Goal: Answer question/provide support: Answer question/provide support

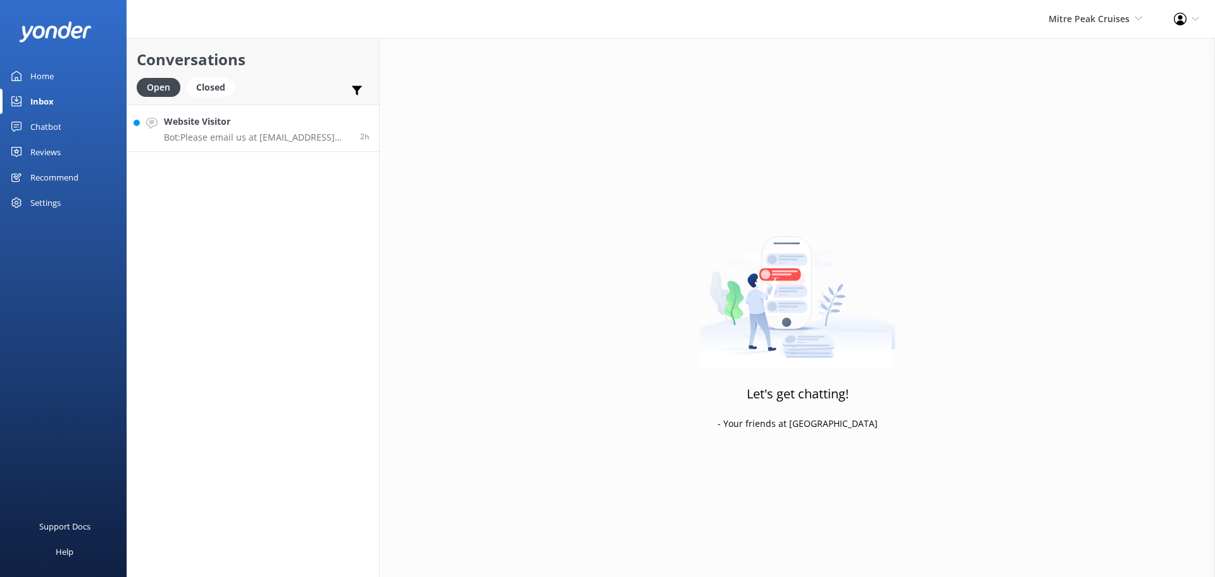
click at [328, 118] on h4 "Website Visitor" at bounding box center [257, 122] width 187 height 14
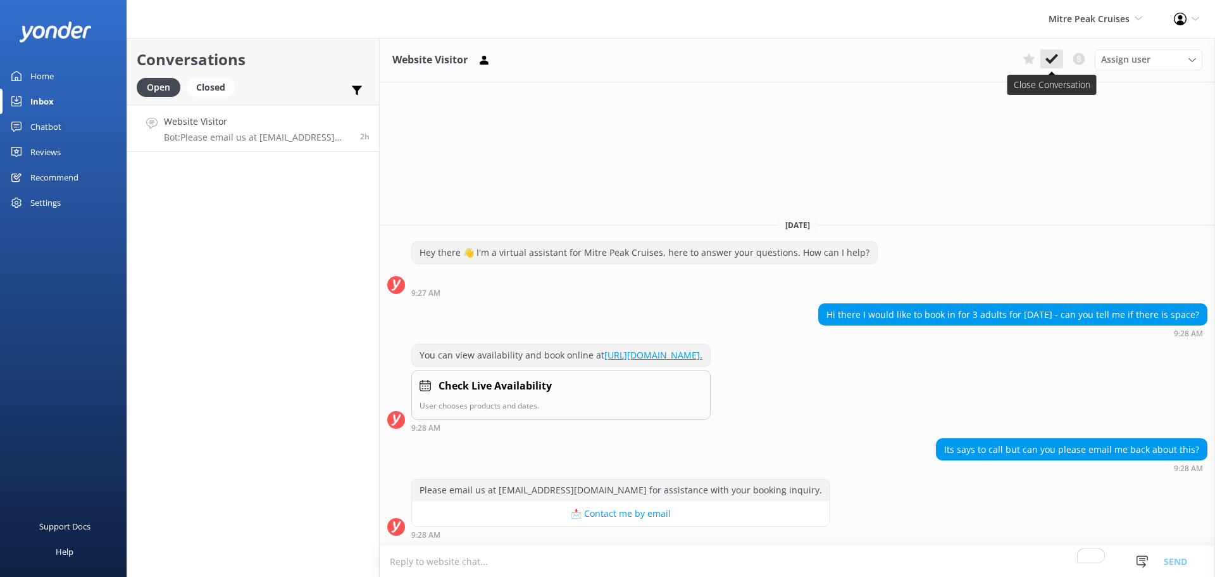
click at [1058, 65] on icon at bounding box center [1052, 59] width 13 height 13
click at [1078, 19] on span "Mitre Peak Cruises" at bounding box center [1089, 19] width 81 height 12
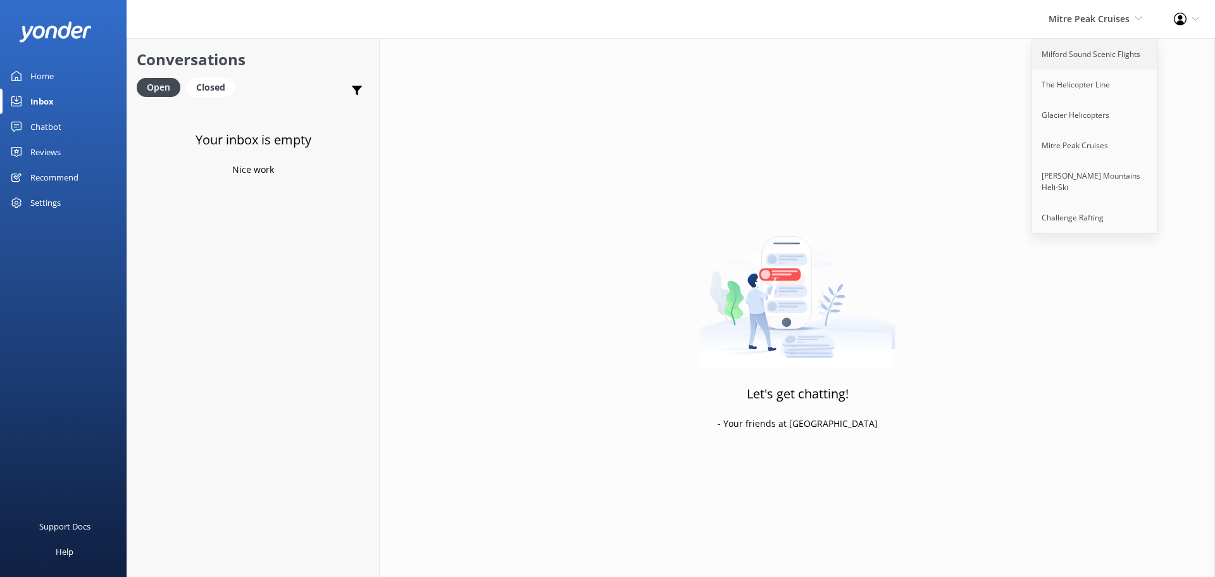
click at [1080, 58] on link "Milford Sound Scenic Flights" at bounding box center [1095, 54] width 127 height 30
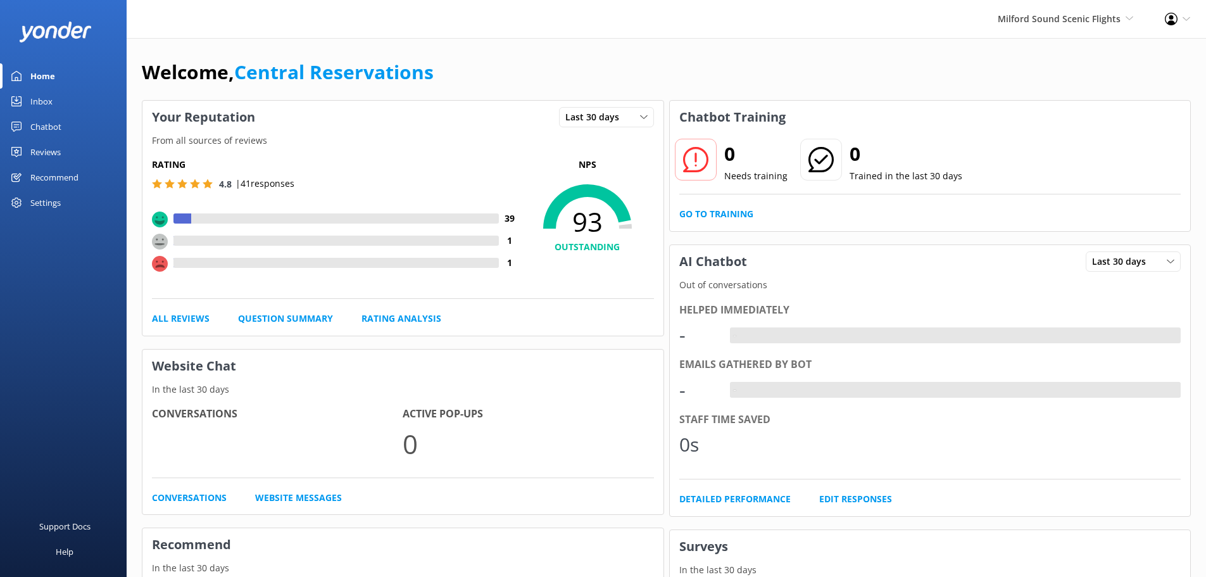
click at [48, 104] on div "Inbox" at bounding box center [41, 101] width 22 height 25
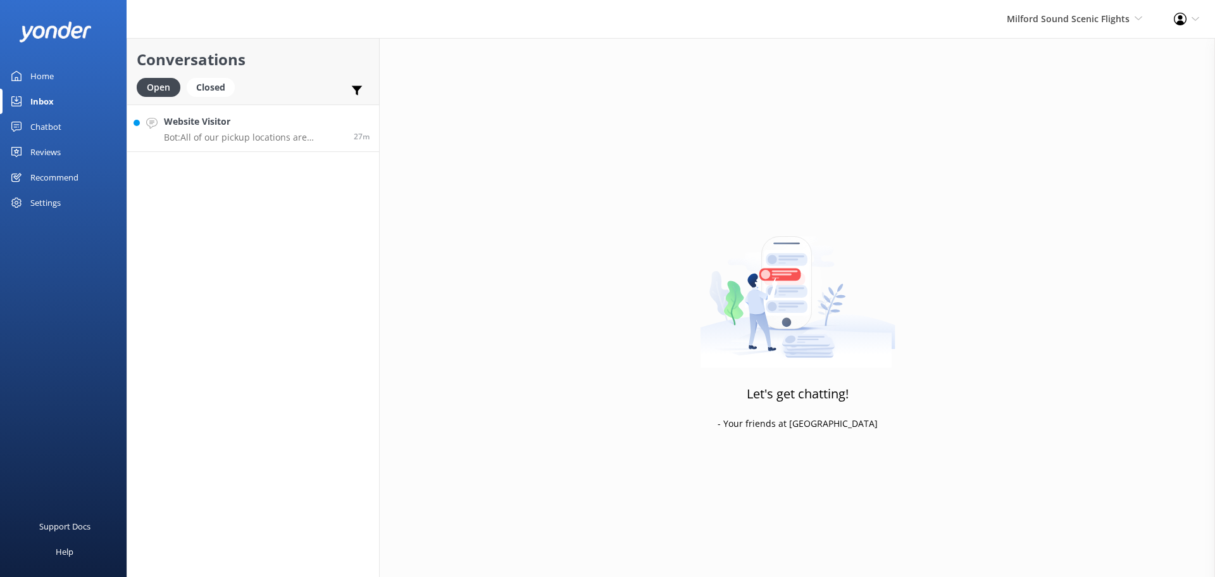
click at [375, 151] on link "Website Visitor Bot: All of our pickup locations are outlined when you book. Yo…" at bounding box center [253, 127] width 252 height 47
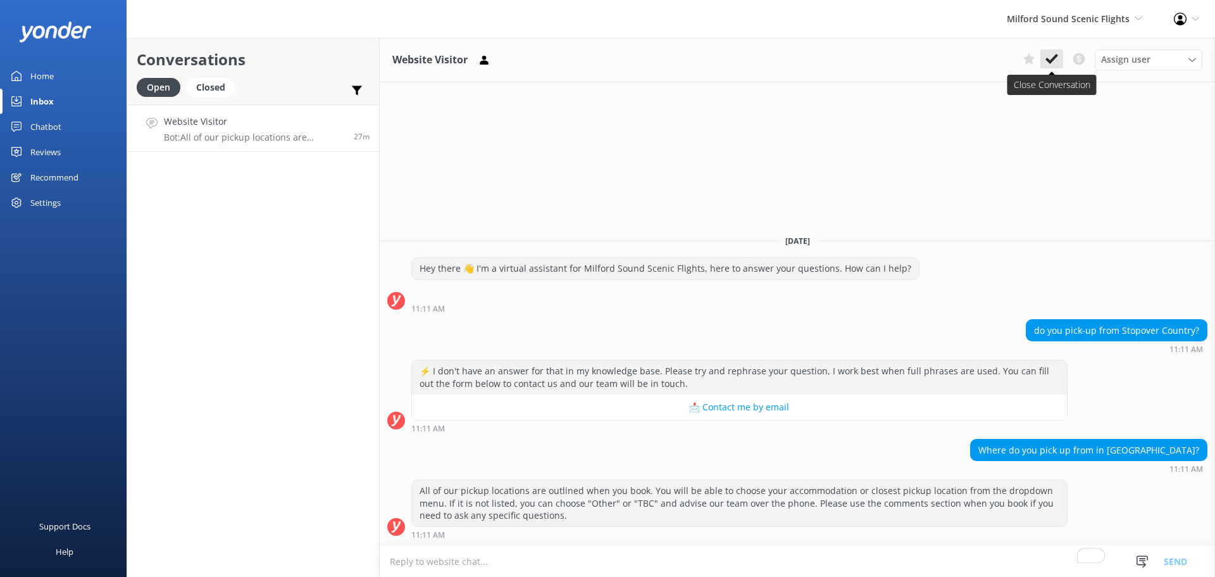
click at [1051, 62] on use at bounding box center [1052, 59] width 13 height 10
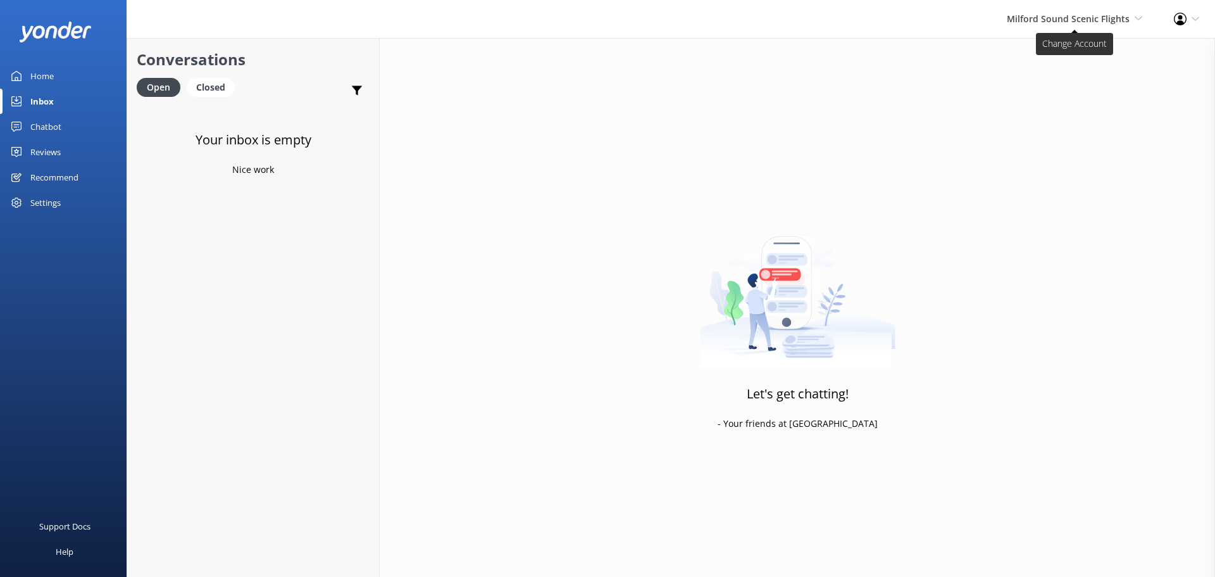
click at [1085, 14] on span "Milford Sound Scenic Flights" at bounding box center [1068, 19] width 123 height 12
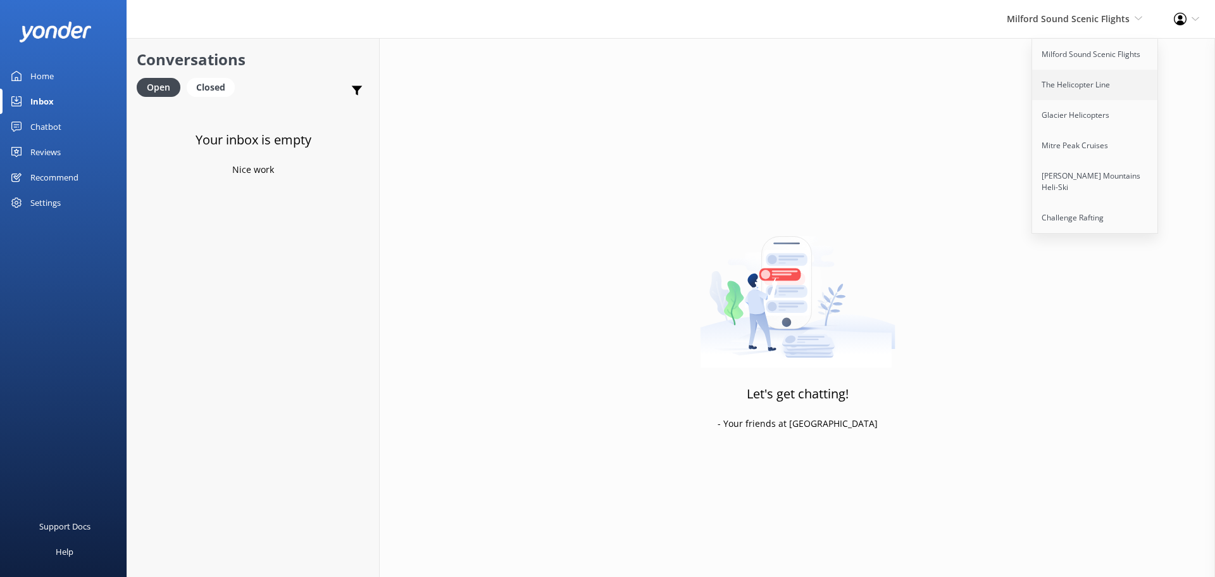
click at [1059, 82] on link "The Helicopter Line" at bounding box center [1095, 85] width 127 height 30
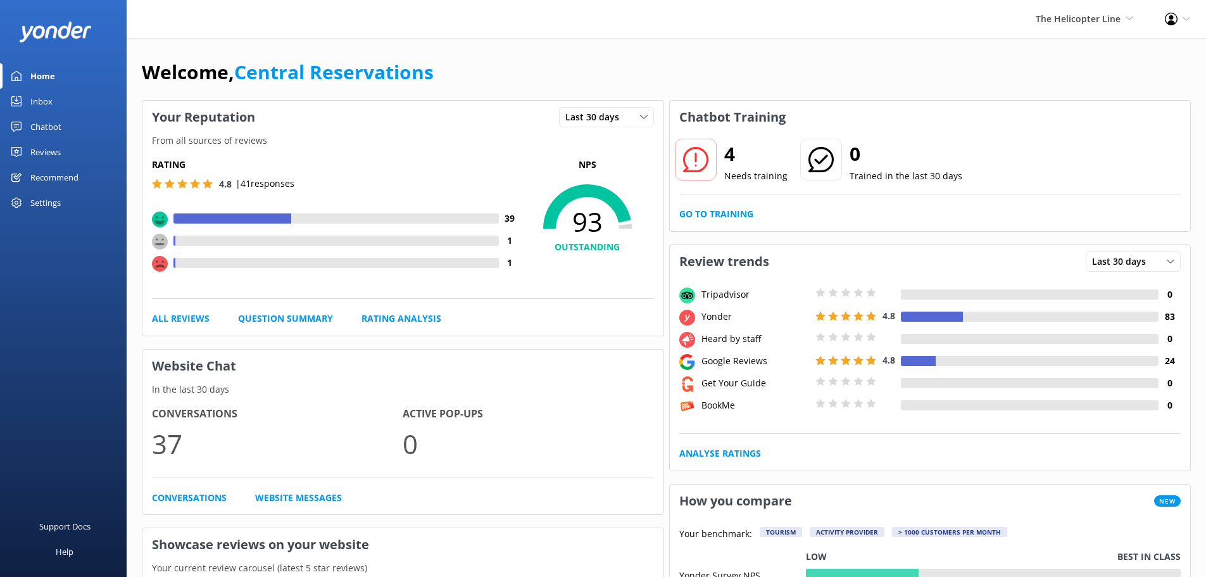
click at [68, 95] on link "Inbox" at bounding box center [63, 101] width 127 height 25
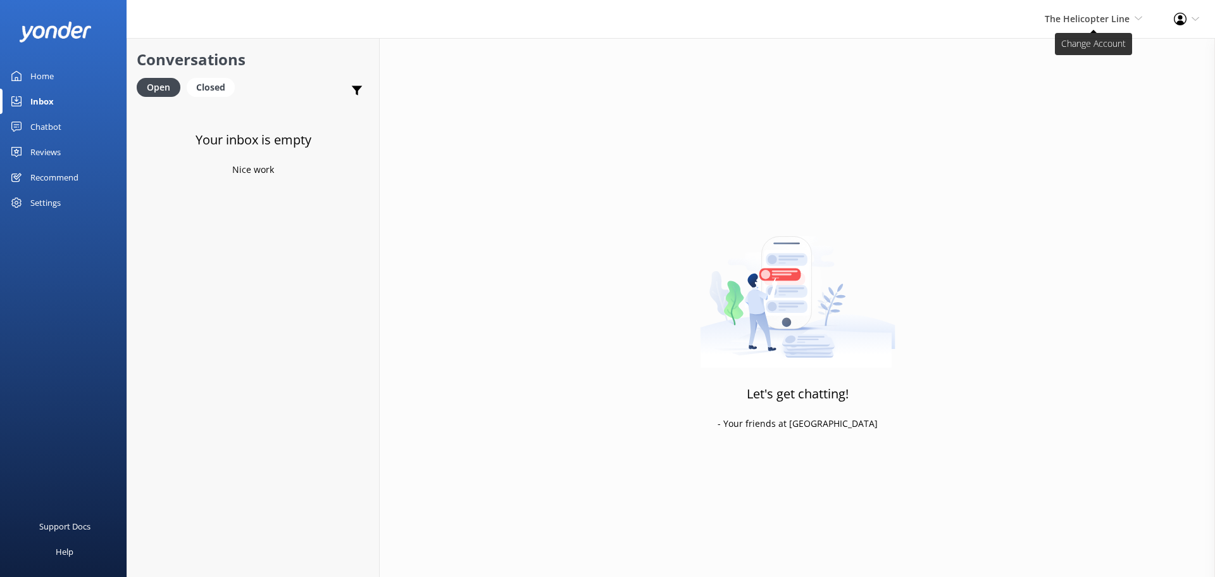
click at [1081, 16] on span "The Helicopter Line" at bounding box center [1087, 19] width 85 height 12
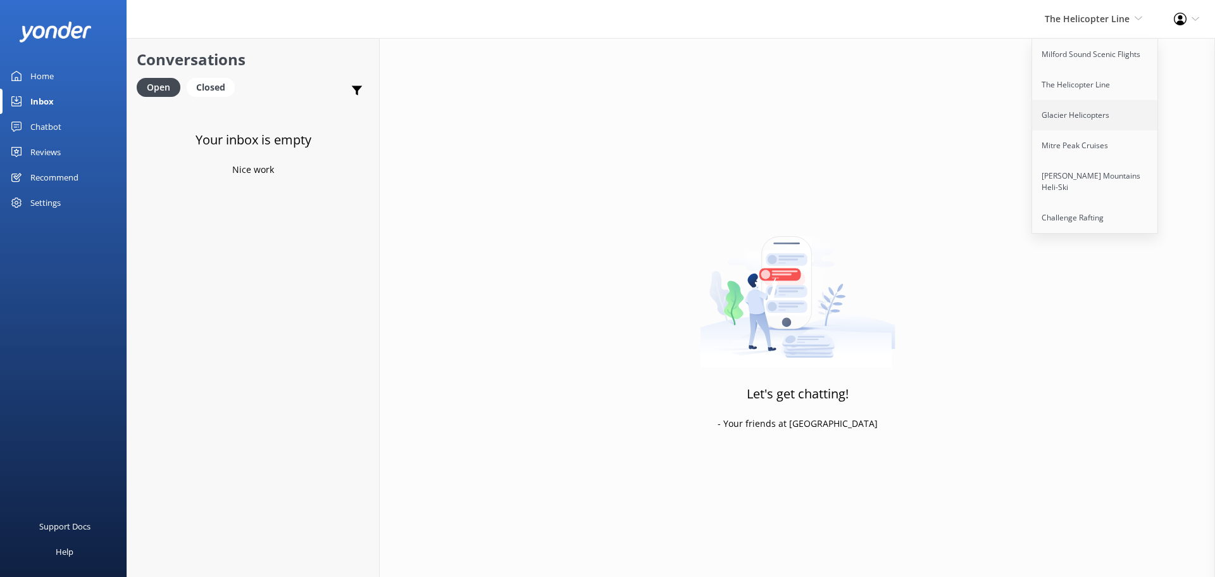
click at [1076, 122] on link "Glacier Helicopters" at bounding box center [1095, 115] width 127 height 30
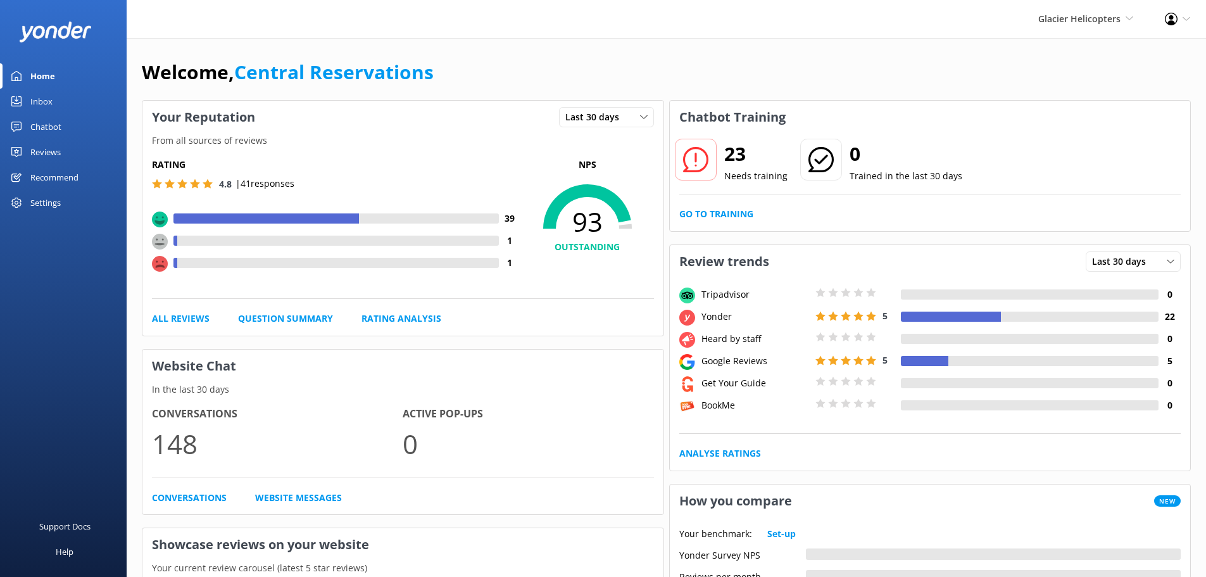
click at [48, 100] on div "Inbox" at bounding box center [41, 101] width 22 height 25
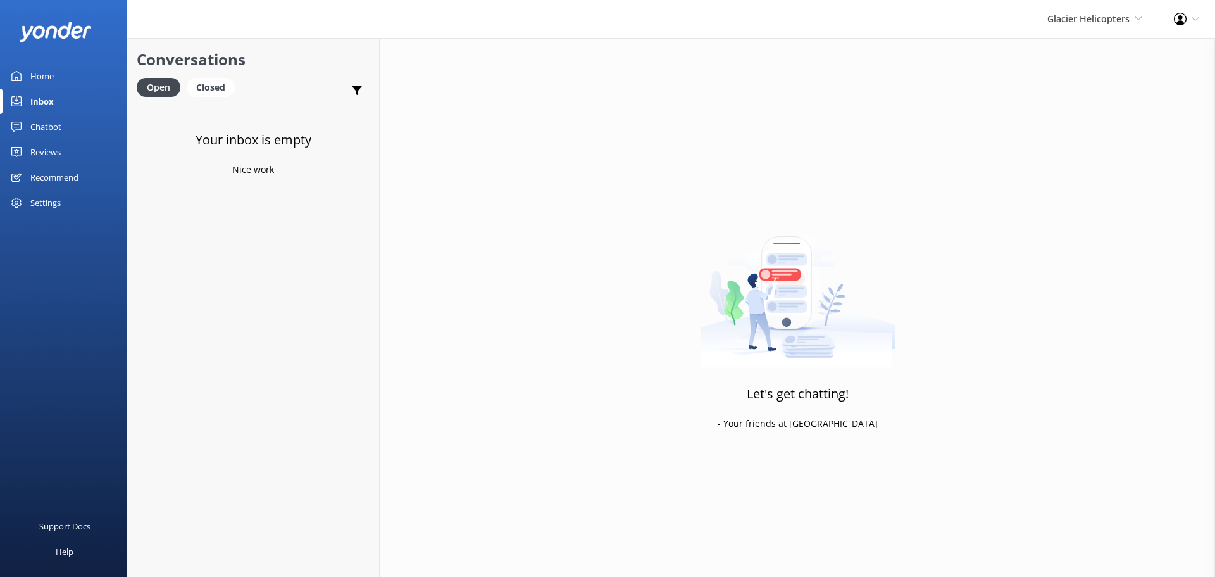
click at [1102, 9] on div "Glacier Helicopters Milford Sound Scenic Flights The Helicopter Line Glacier He…" at bounding box center [1095, 19] width 127 height 38
click at [1098, 148] on link "Mitre Peak Cruises" at bounding box center [1095, 145] width 127 height 30
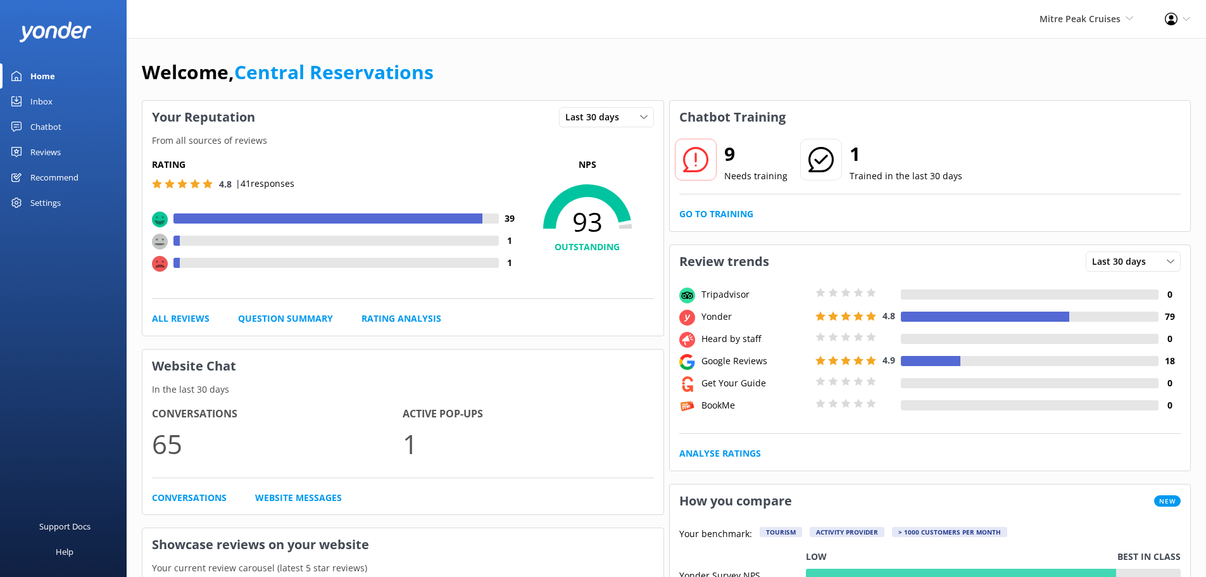
click at [58, 98] on link "Inbox" at bounding box center [63, 101] width 127 height 25
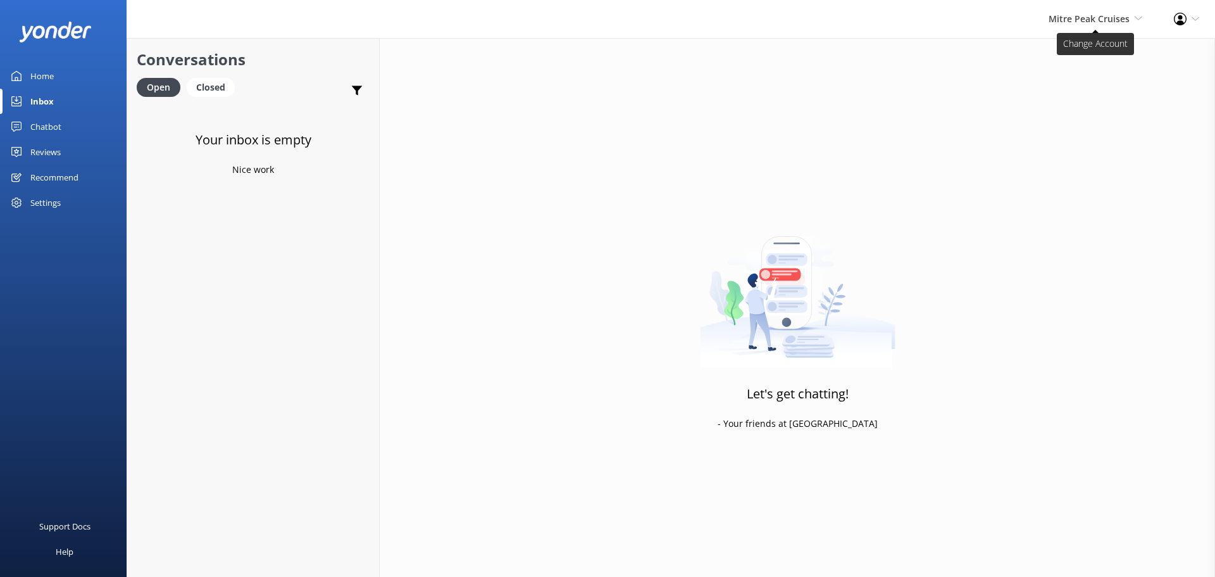
click at [1095, 22] on span "Mitre Peak Cruises" at bounding box center [1089, 19] width 81 height 12
click at [1084, 18] on span "Mitre Peak Cruises" at bounding box center [1089, 19] width 81 height 12
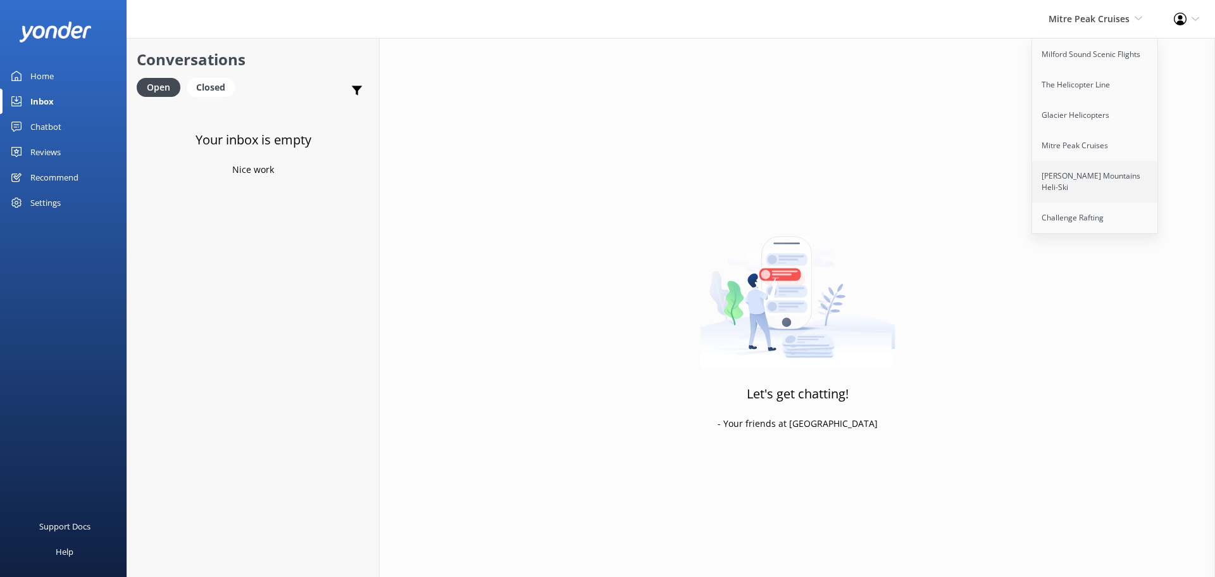
click at [1069, 178] on link "[PERSON_NAME] Mountains Heli-Ski" at bounding box center [1095, 182] width 127 height 42
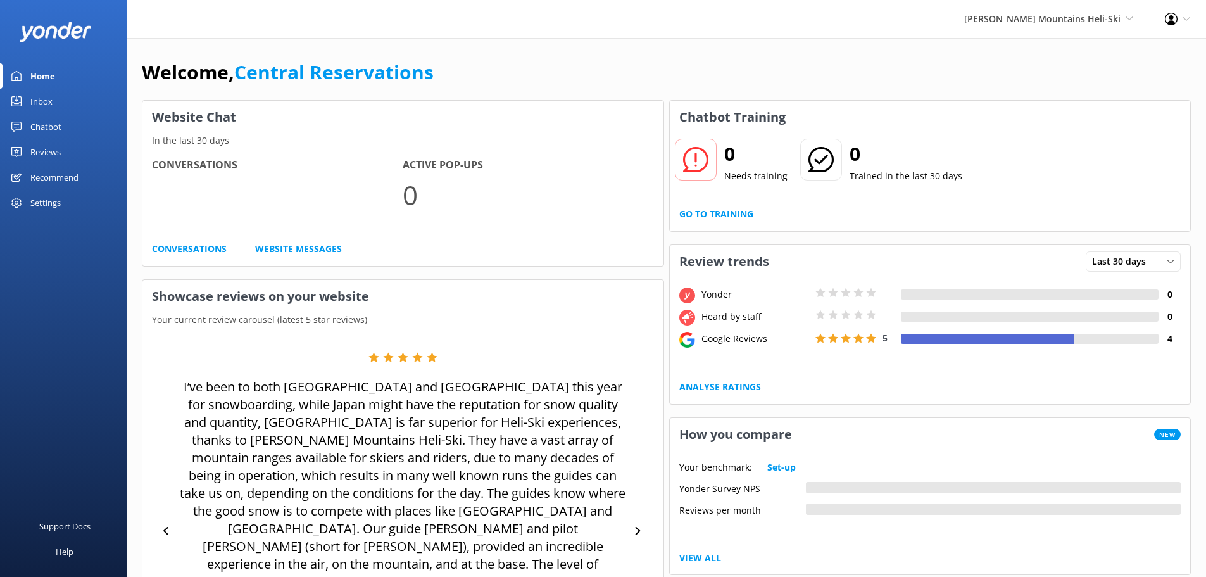
click at [47, 98] on div "Inbox" at bounding box center [41, 101] width 22 height 25
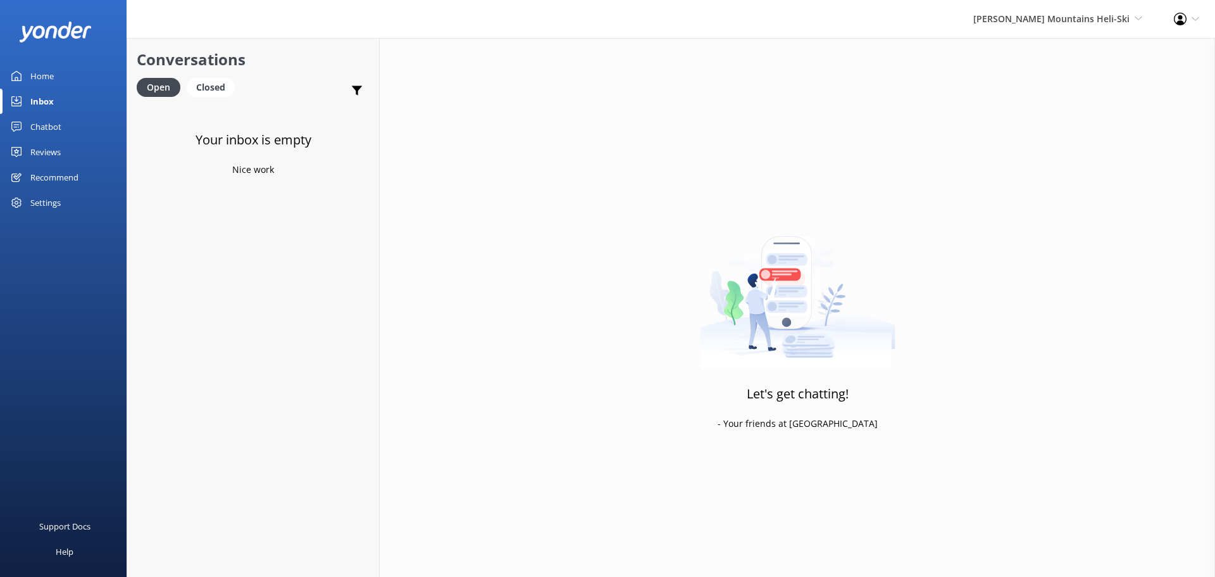
click at [1065, 32] on div "Harris Mountains Heli-Ski Milford Sound Scenic Flights The Helicopter Line Glac…" at bounding box center [1058, 19] width 201 height 38
click at [1083, 211] on link "Challenge Rafting" at bounding box center [1095, 218] width 127 height 30
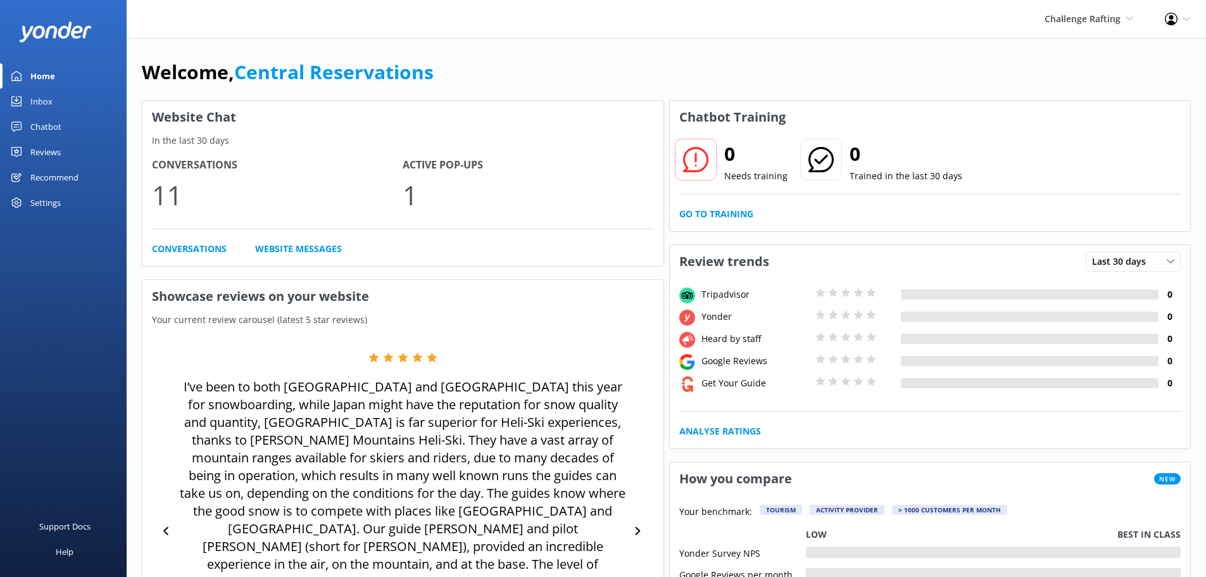
click at [64, 100] on link "Inbox" at bounding box center [63, 101] width 127 height 25
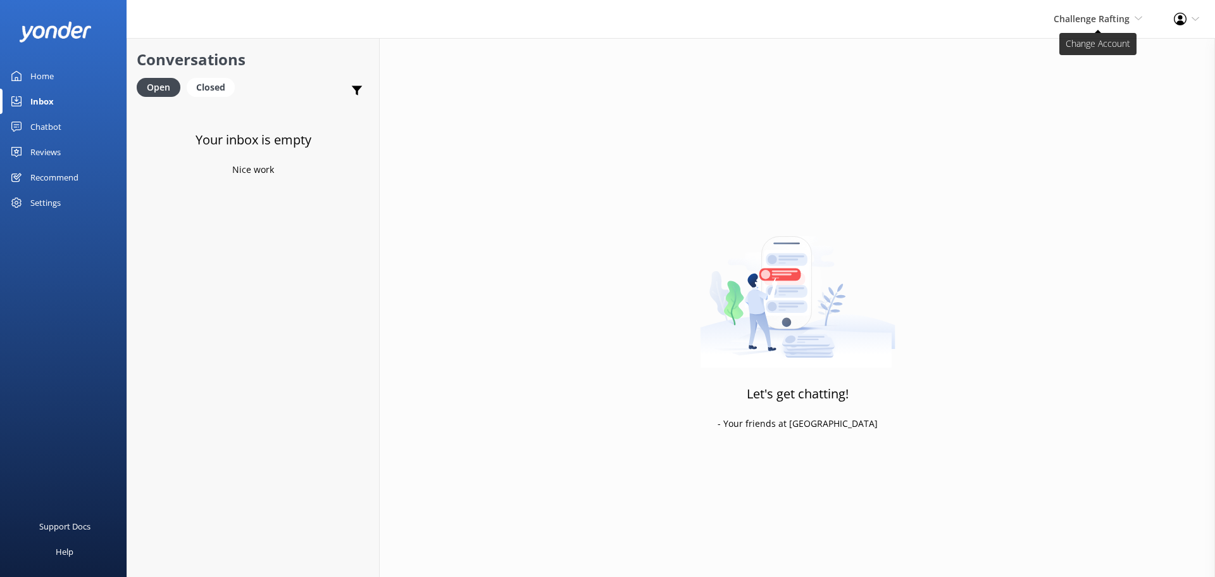
click at [1113, 13] on span "Challenge Rafting" at bounding box center [1092, 19] width 76 height 12
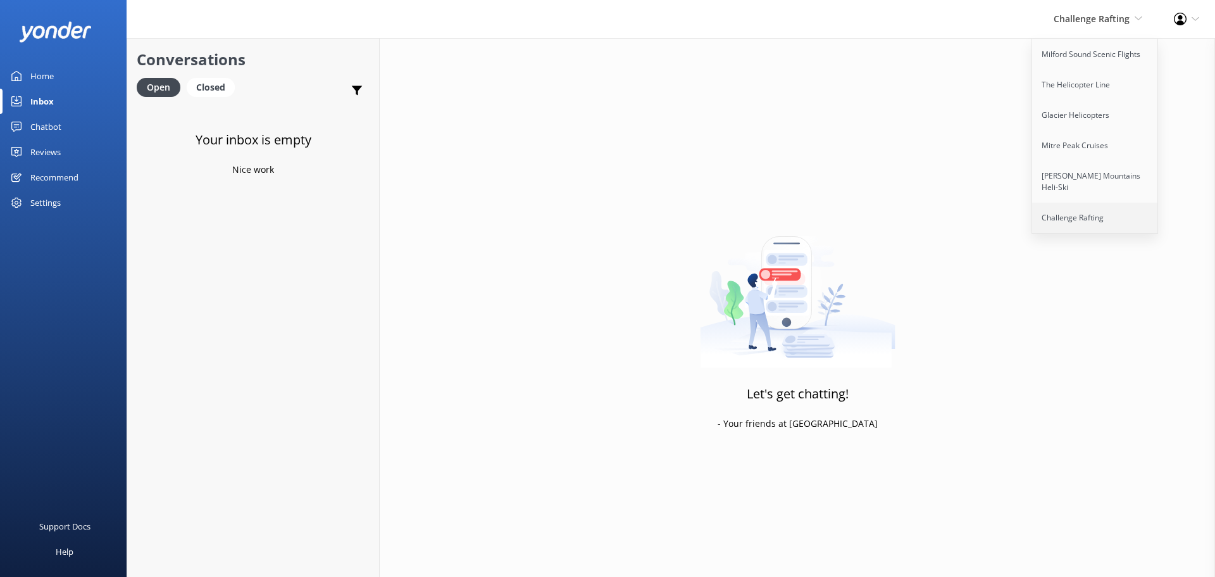
click at [1089, 203] on link "Challenge Rafting" at bounding box center [1095, 218] width 127 height 30
